Goal: Task Accomplishment & Management: Complete application form

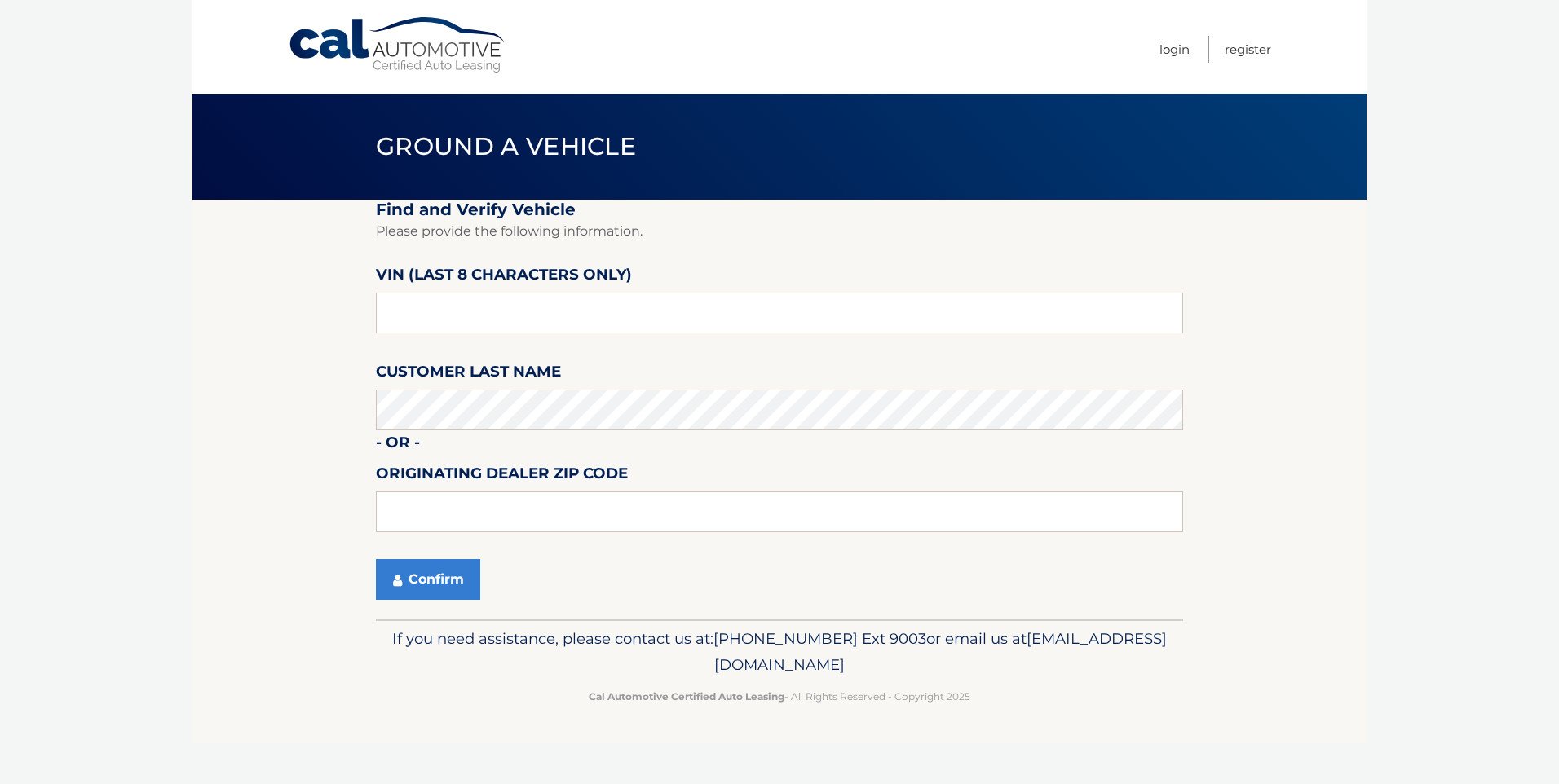
click at [444, 311] on input "text" at bounding box center [780, 312] width 807 height 40
drag, startPoint x: 487, startPoint y: 326, endPoint x: 293, endPoint y: 316, distance: 194.3
click at [293, 316] on section "Find and Verify Vehicle Please provide the following information. VIN (last 8 c…" at bounding box center [780, 409] width 1174 height 420
type input "N8695829"
click at [439, 576] on button "Confirm" at bounding box center [428, 579] width 104 height 40
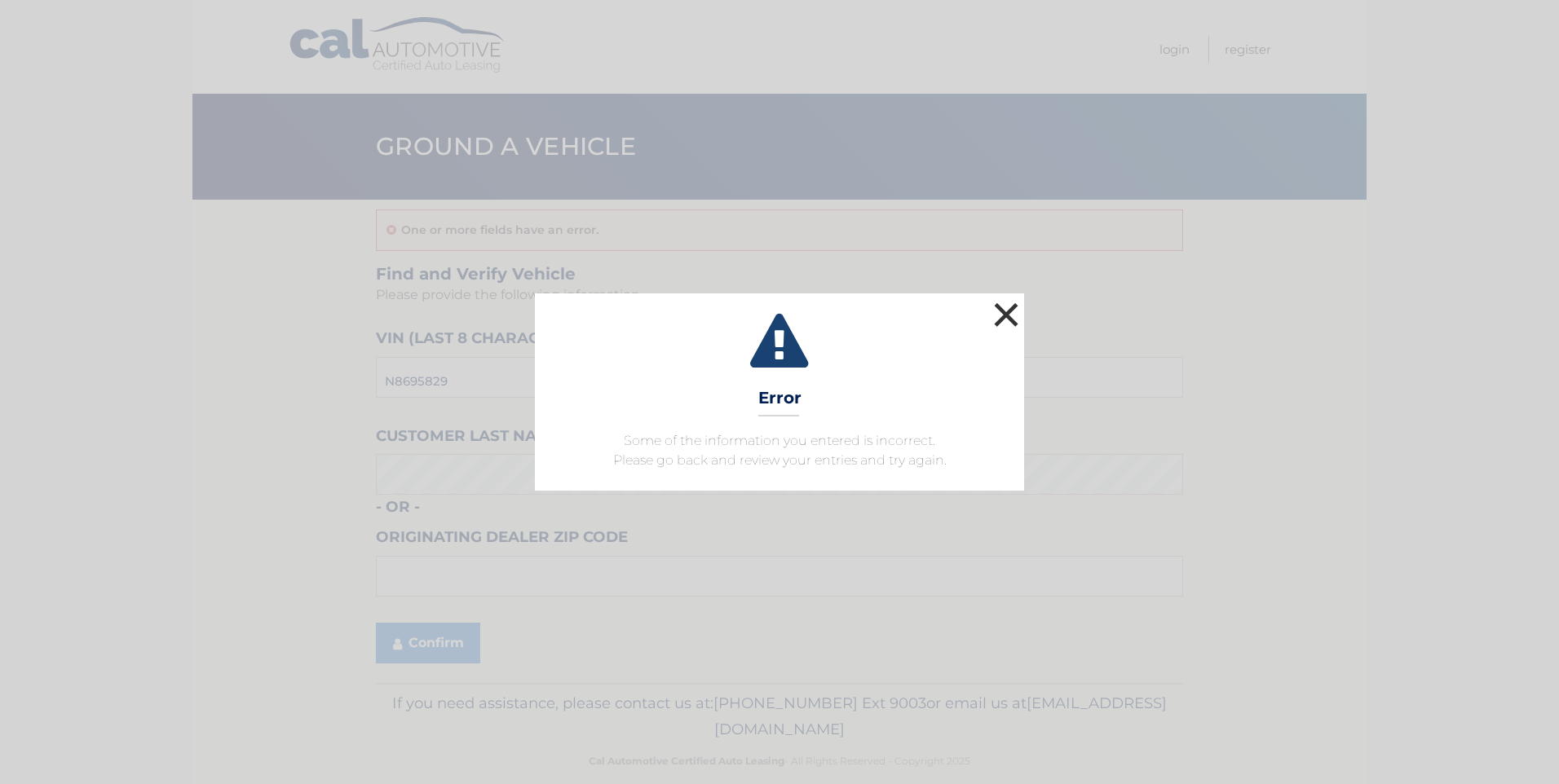
click at [1000, 303] on button "×" at bounding box center [1006, 314] width 33 height 33
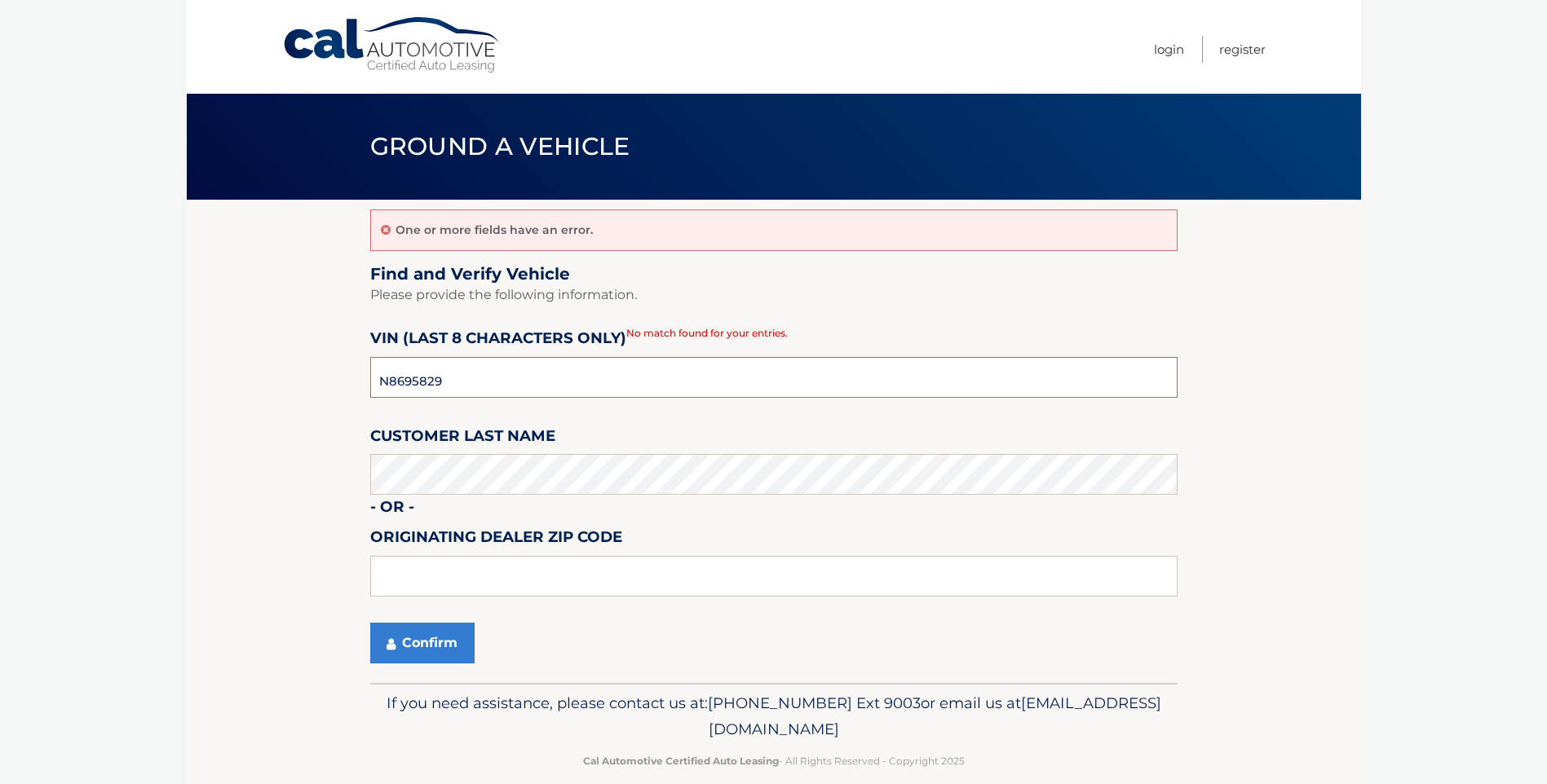
drag, startPoint x: 471, startPoint y: 369, endPoint x: 464, endPoint y: 370, distance: 7.1
click at [464, 370] on input "N8695829" at bounding box center [774, 377] width 807 height 40
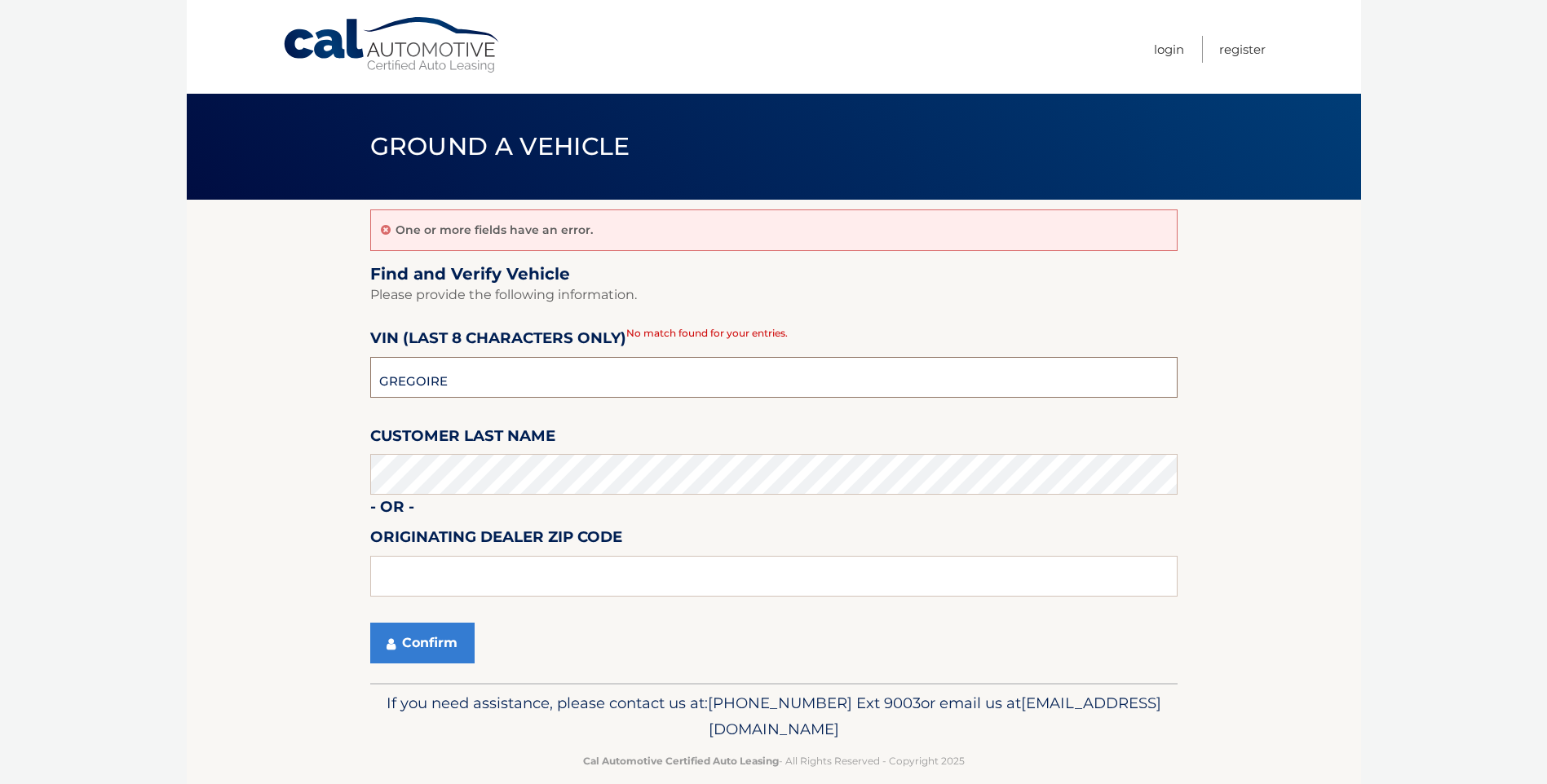
click at [464, 370] on input "GREGOIRE" at bounding box center [774, 377] width 807 height 40
type input "NT171053"
click at [404, 638] on button "Confirm" at bounding box center [422, 642] width 104 height 40
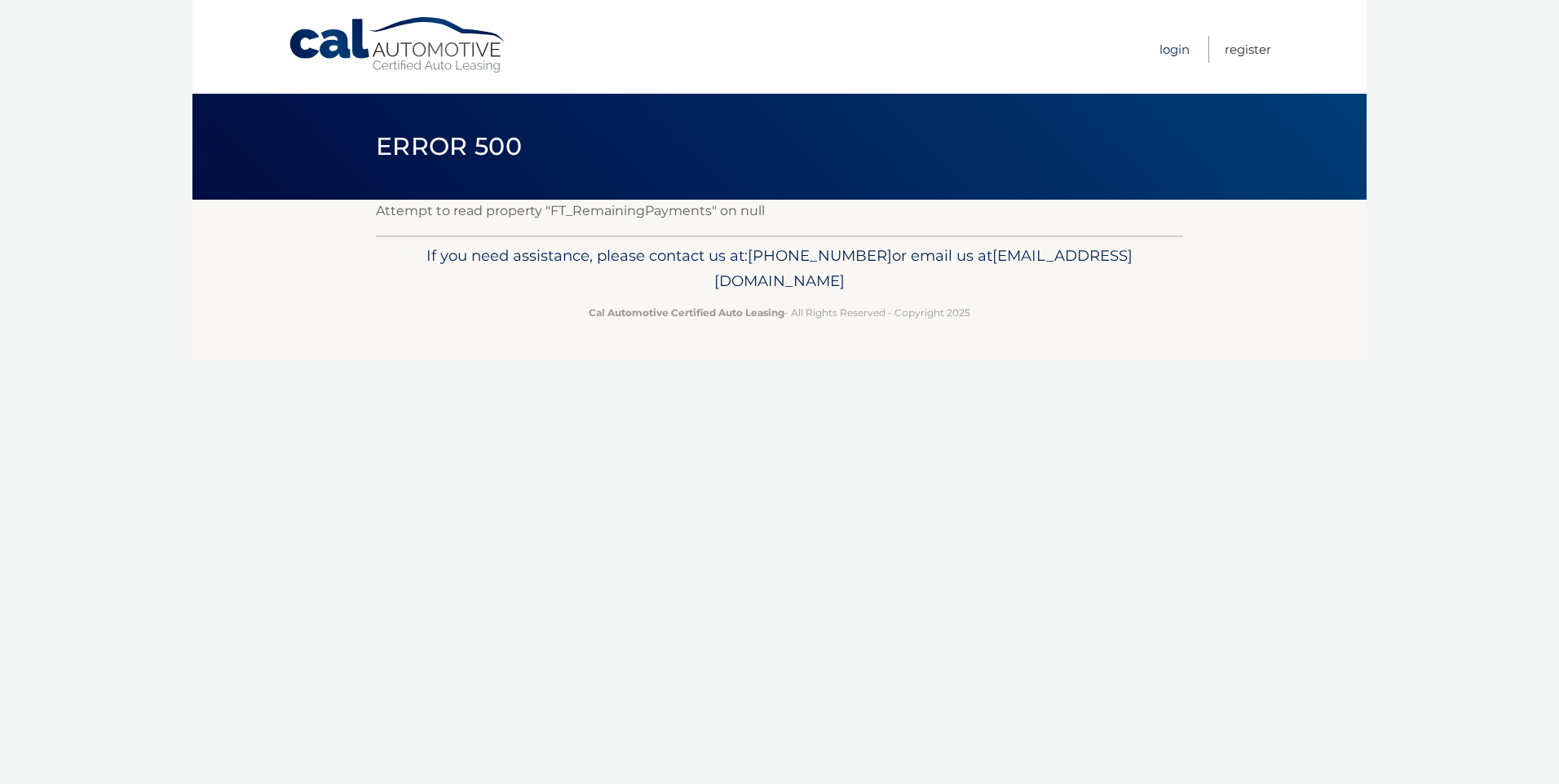
click at [1177, 51] on link "Login" at bounding box center [1174, 49] width 30 height 27
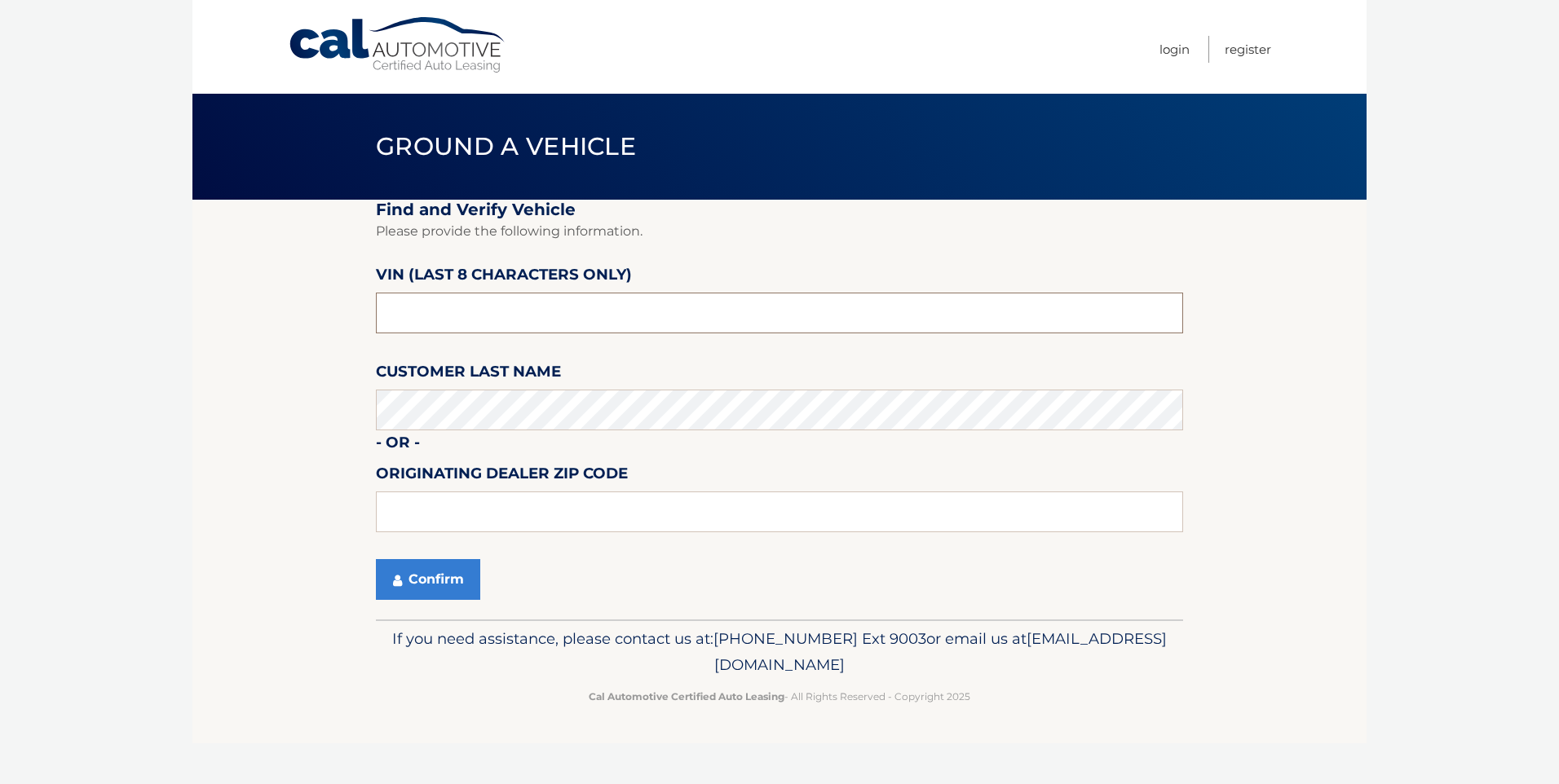
click at [513, 310] on input "text" at bounding box center [780, 312] width 807 height 40
type input "NT171053"
click at [410, 578] on button "Confirm" at bounding box center [428, 579] width 104 height 40
